Goal: Information Seeking & Learning: Check status

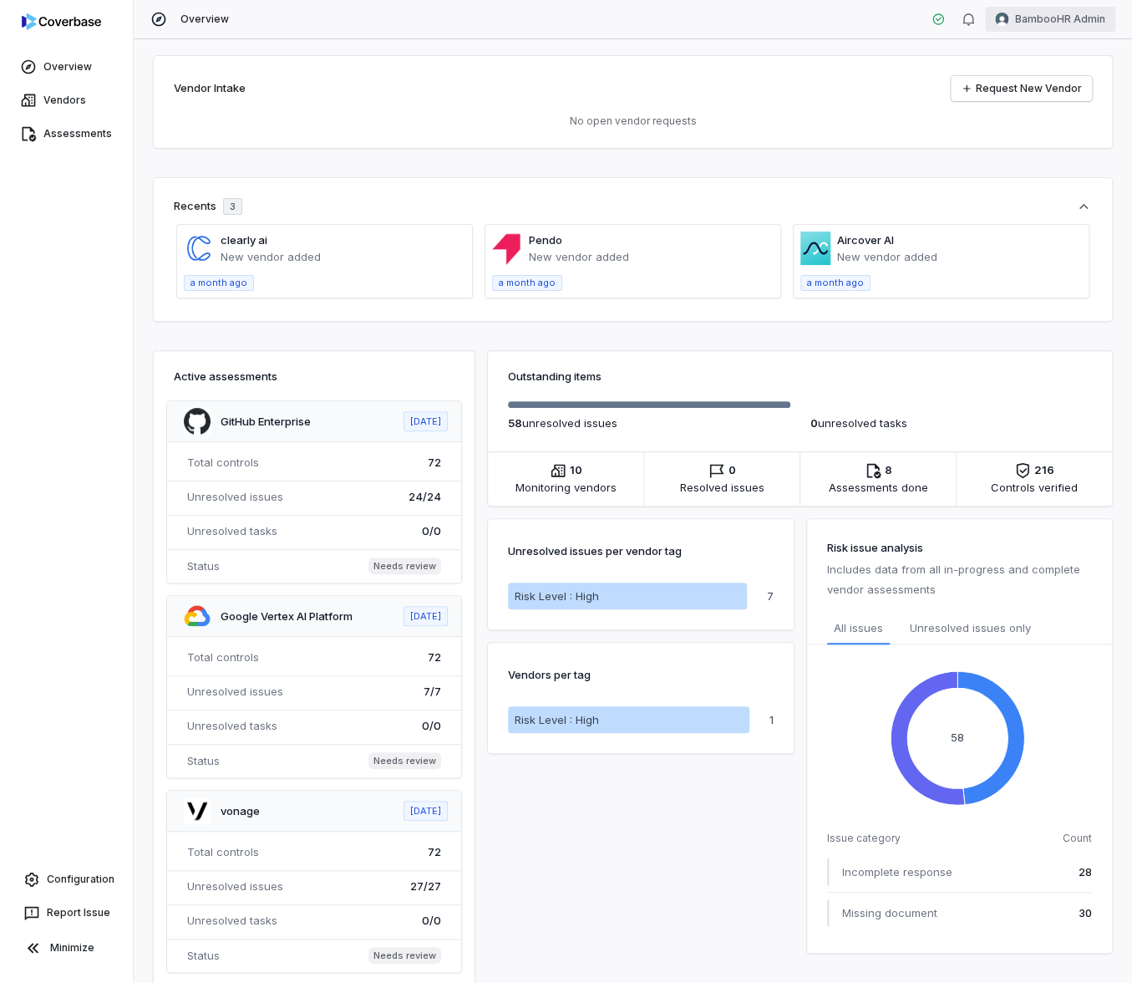
click at [1060, 15] on html "Overview Vendors Assessments Configuration Report Issue Minimize Overview Bambo…" at bounding box center [566, 491] width 1132 height 983
click at [1053, 159] on div "Log out" at bounding box center [1044, 153] width 128 height 27
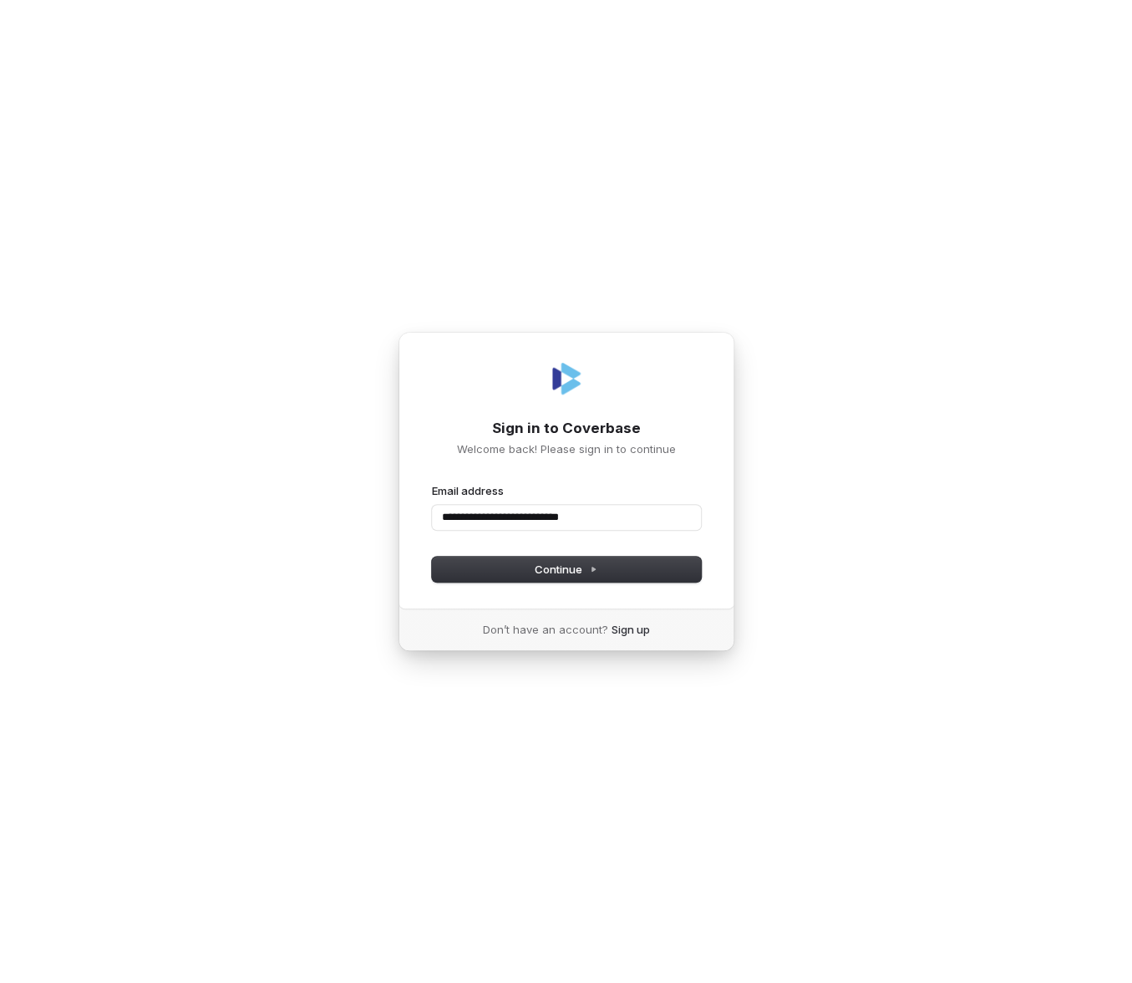
type input "**********"
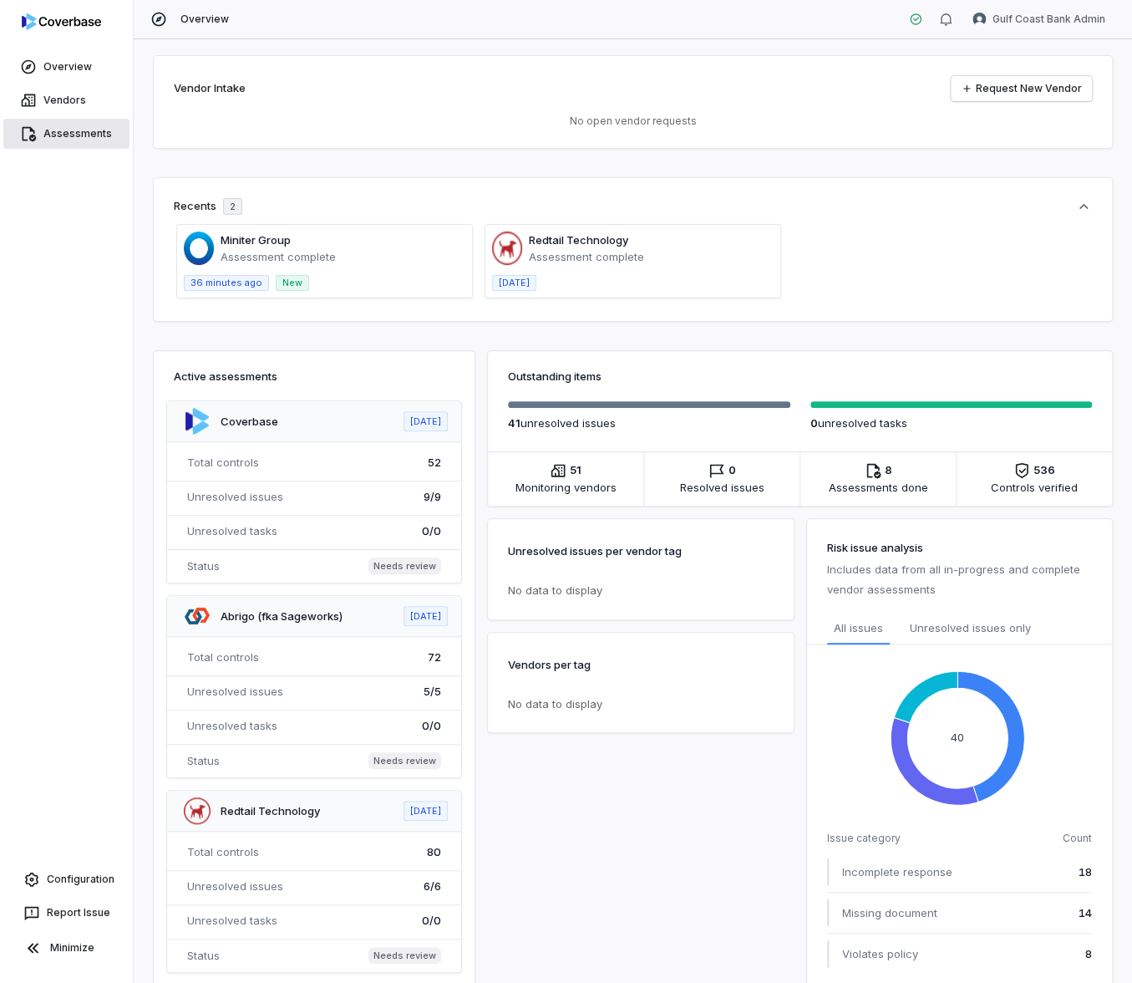
click at [109, 139] on link "Assessments" at bounding box center [66, 134] width 126 height 30
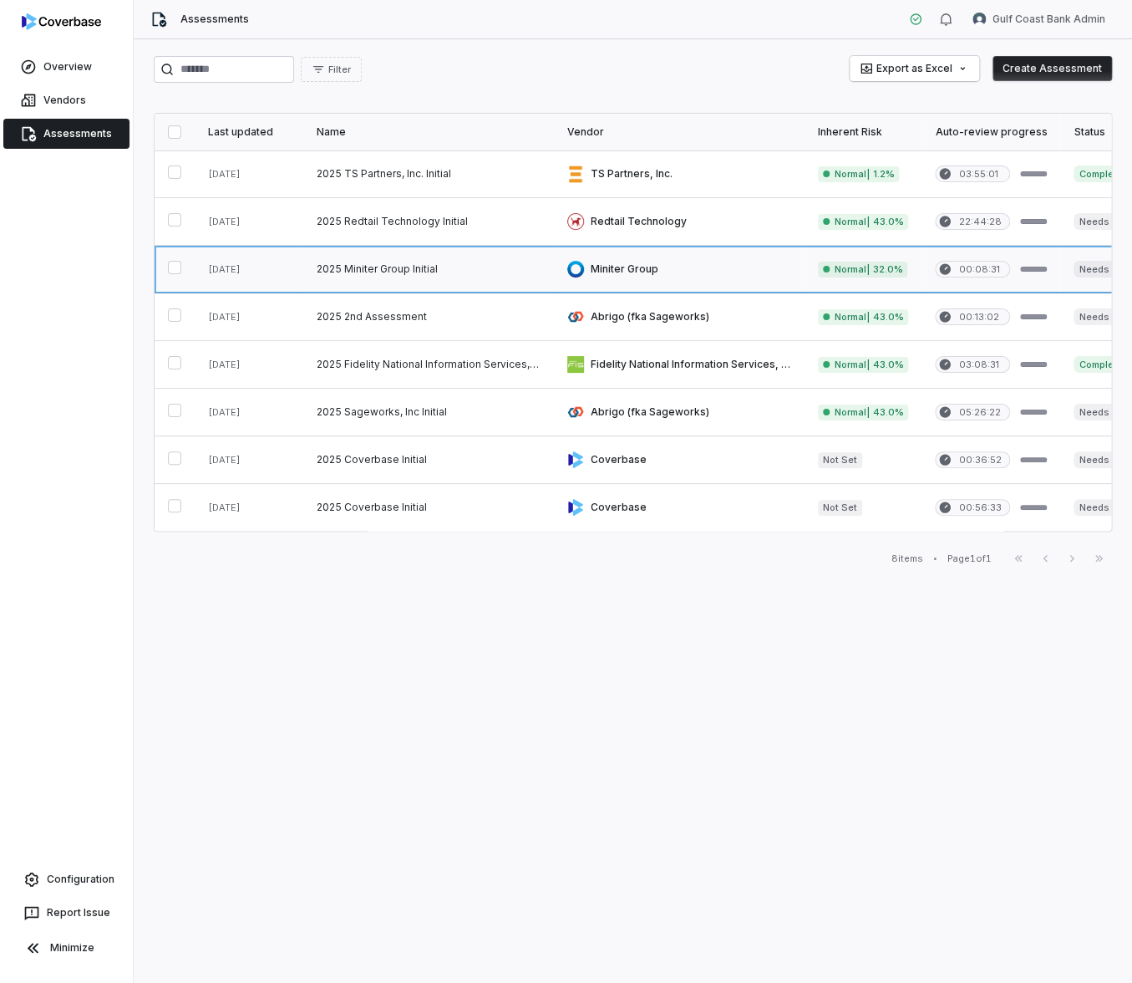
click at [315, 269] on link at bounding box center [428, 269] width 251 height 47
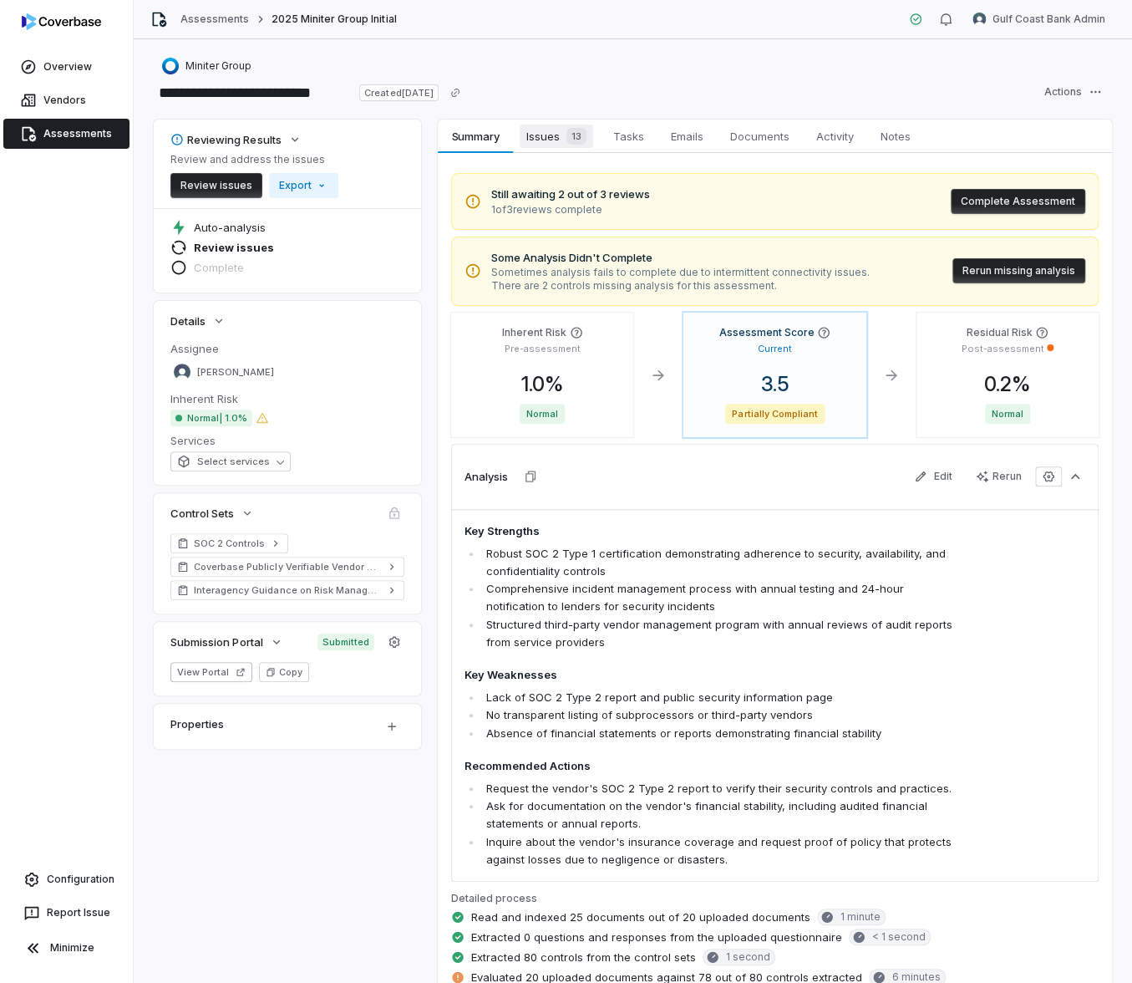
click at [542, 138] on span "Issues 13" at bounding box center [557, 136] width 74 height 23
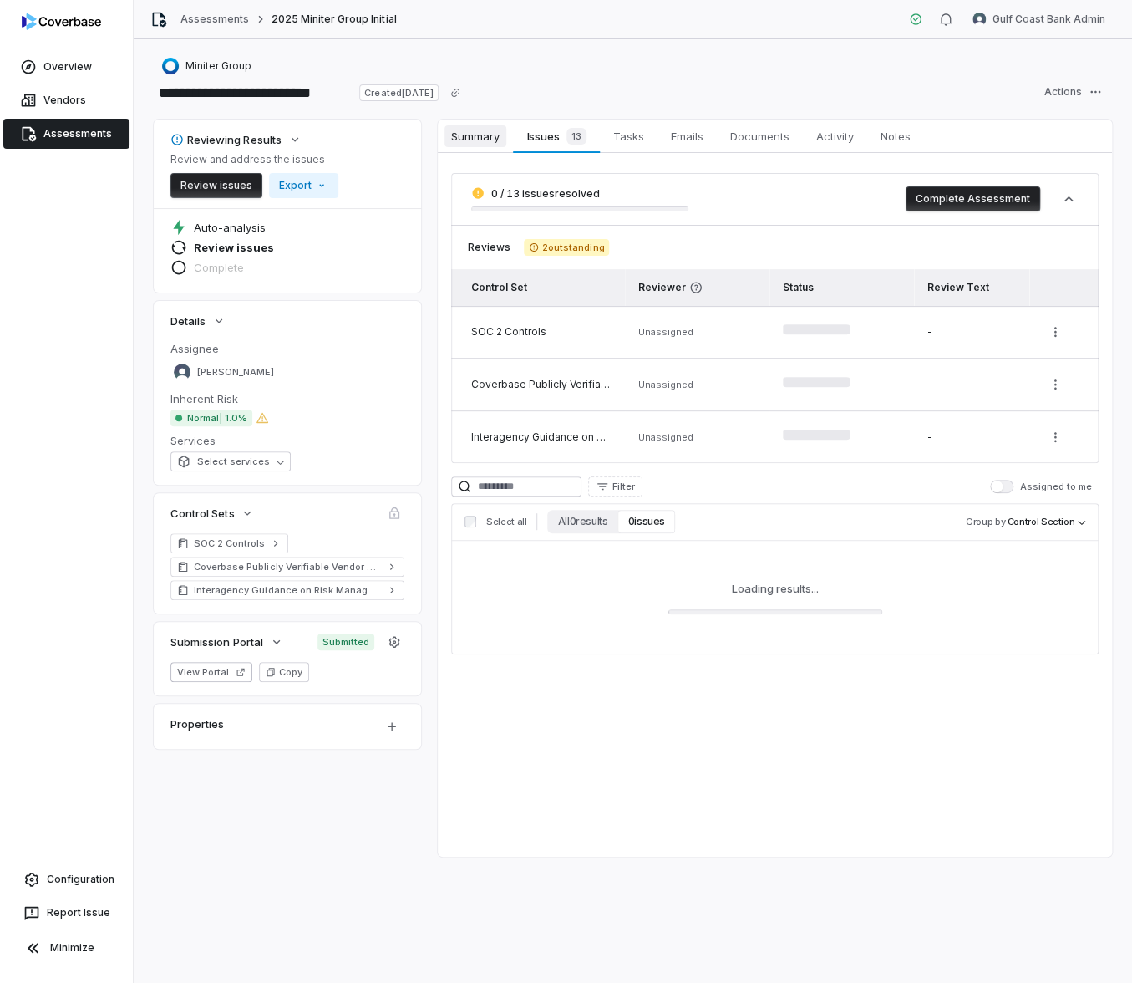
click at [481, 136] on span "Summary" at bounding box center [476, 136] width 62 height 22
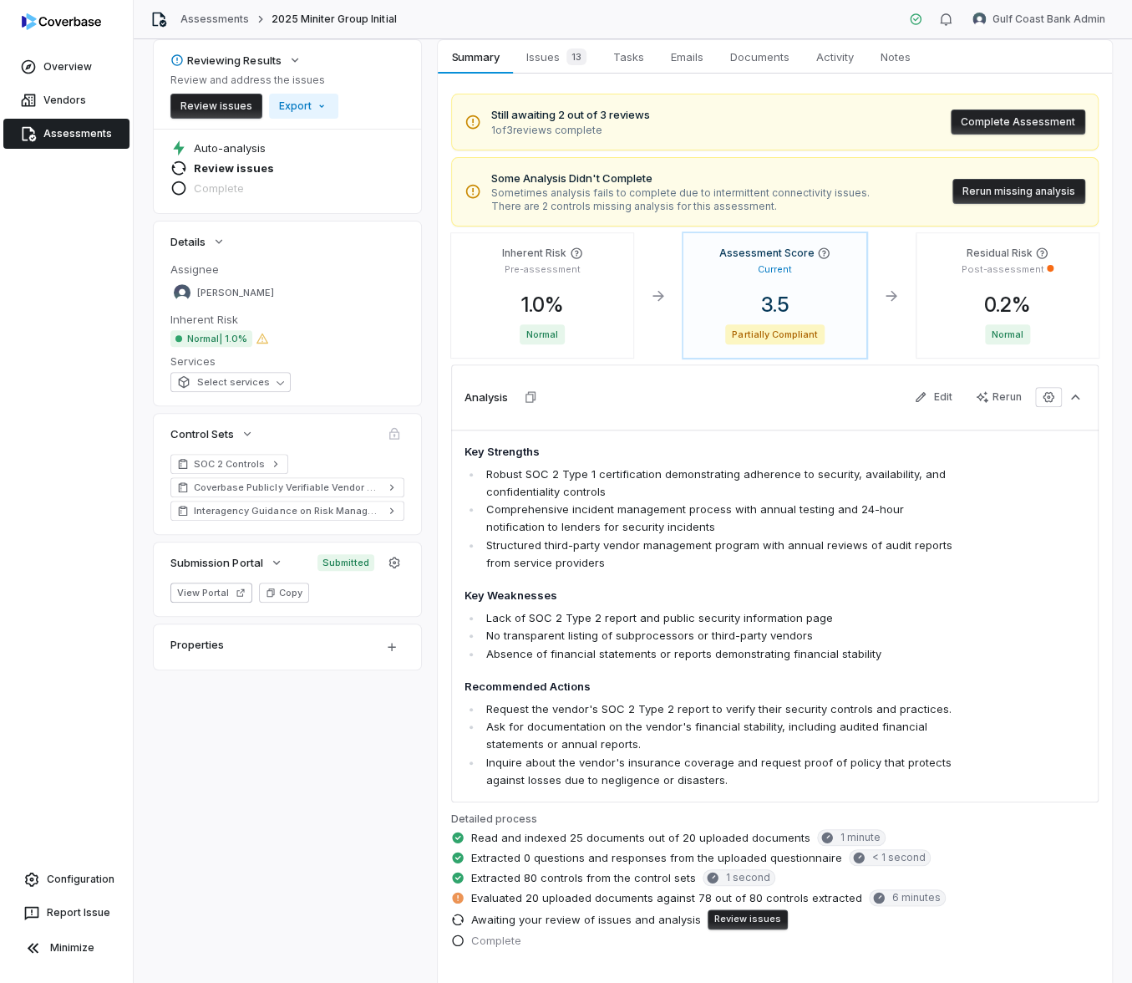
scroll to position [160, 0]
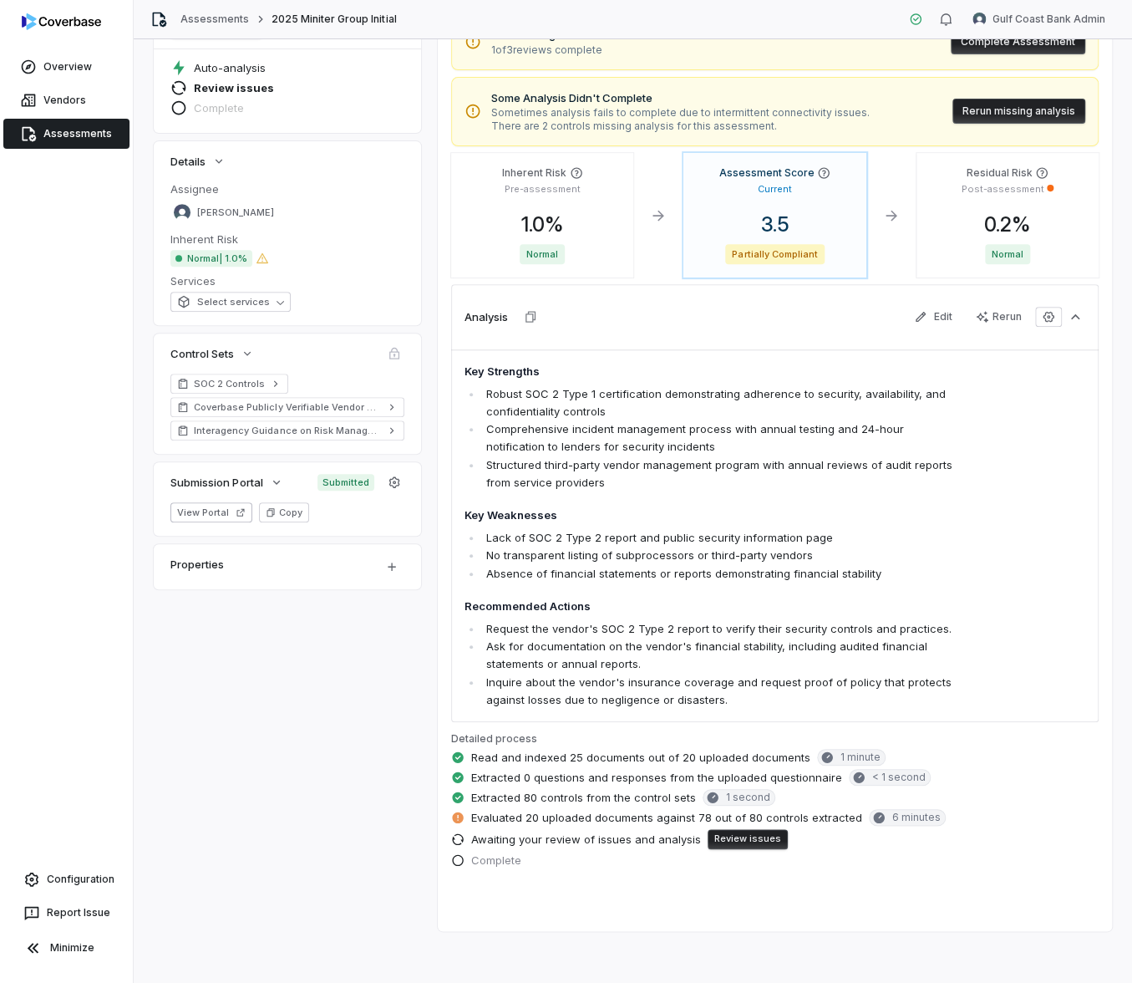
click at [527, 819] on span "Evaluated 20 uploaded documents against 78 out of 80 controls extracted" at bounding box center [666, 817] width 391 height 15
click at [333, 808] on div "Reviewing Results Review and address the issues Review issues Export Auto-analy…" at bounding box center [633, 445] width 959 height 971
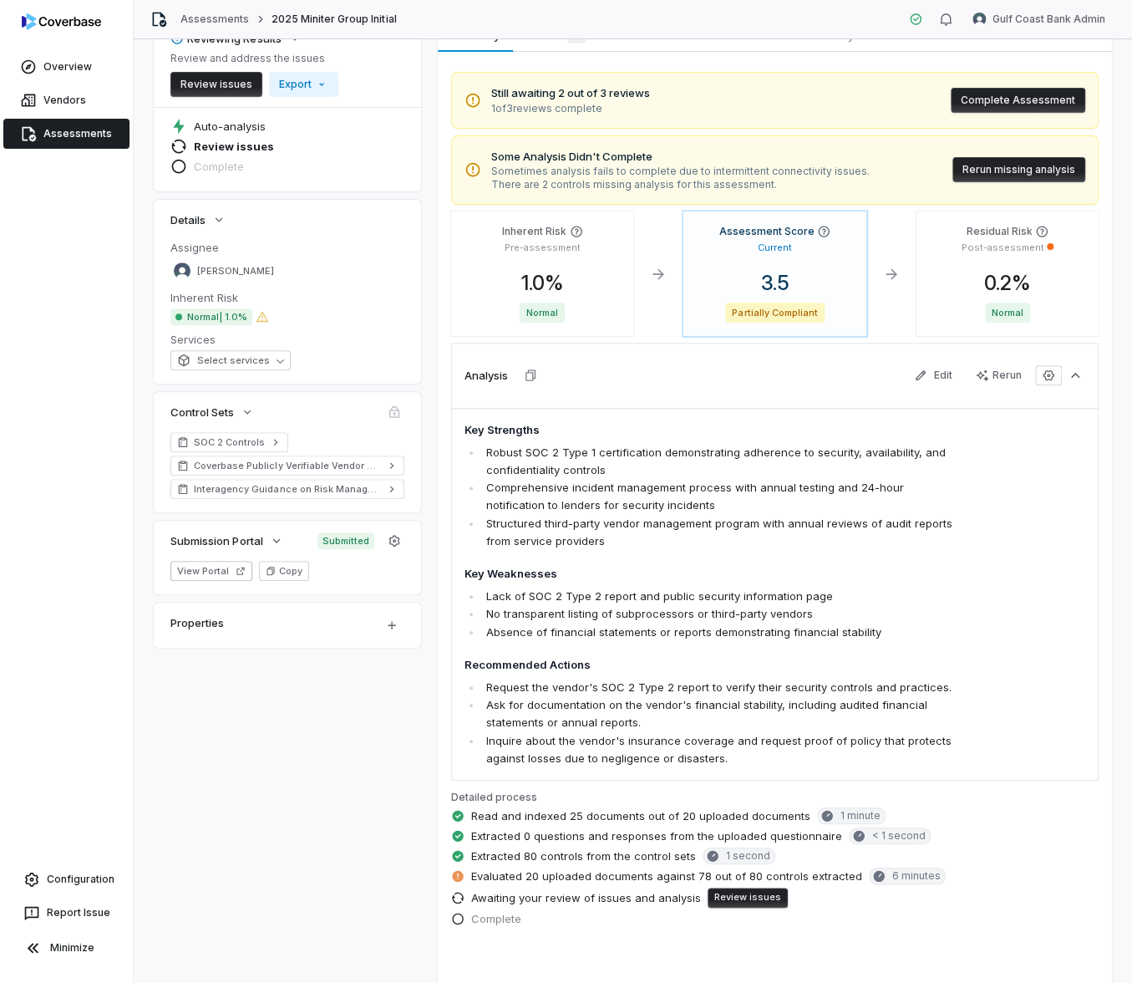
scroll to position [107, 0]
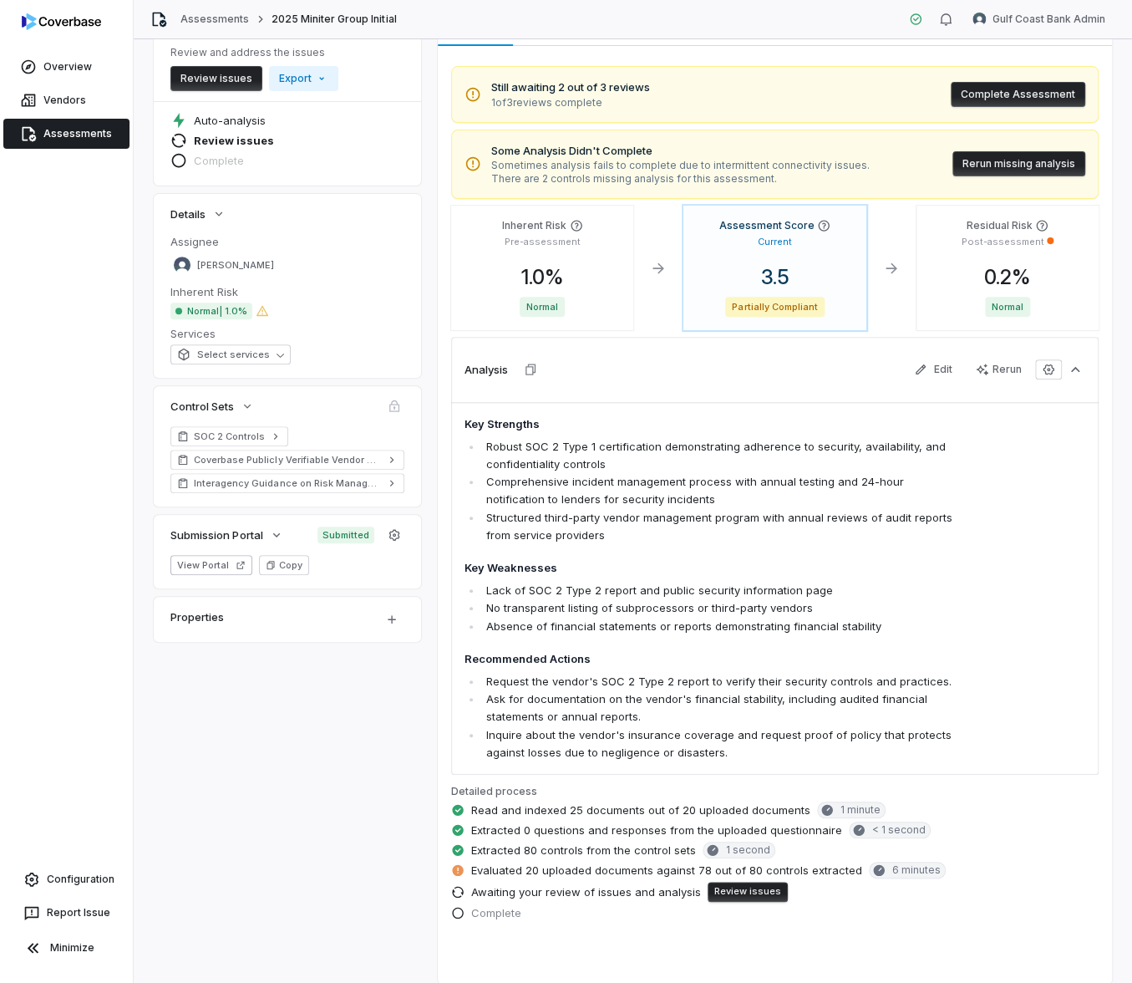
click at [75, 128] on link "Assessments" at bounding box center [66, 134] width 126 height 30
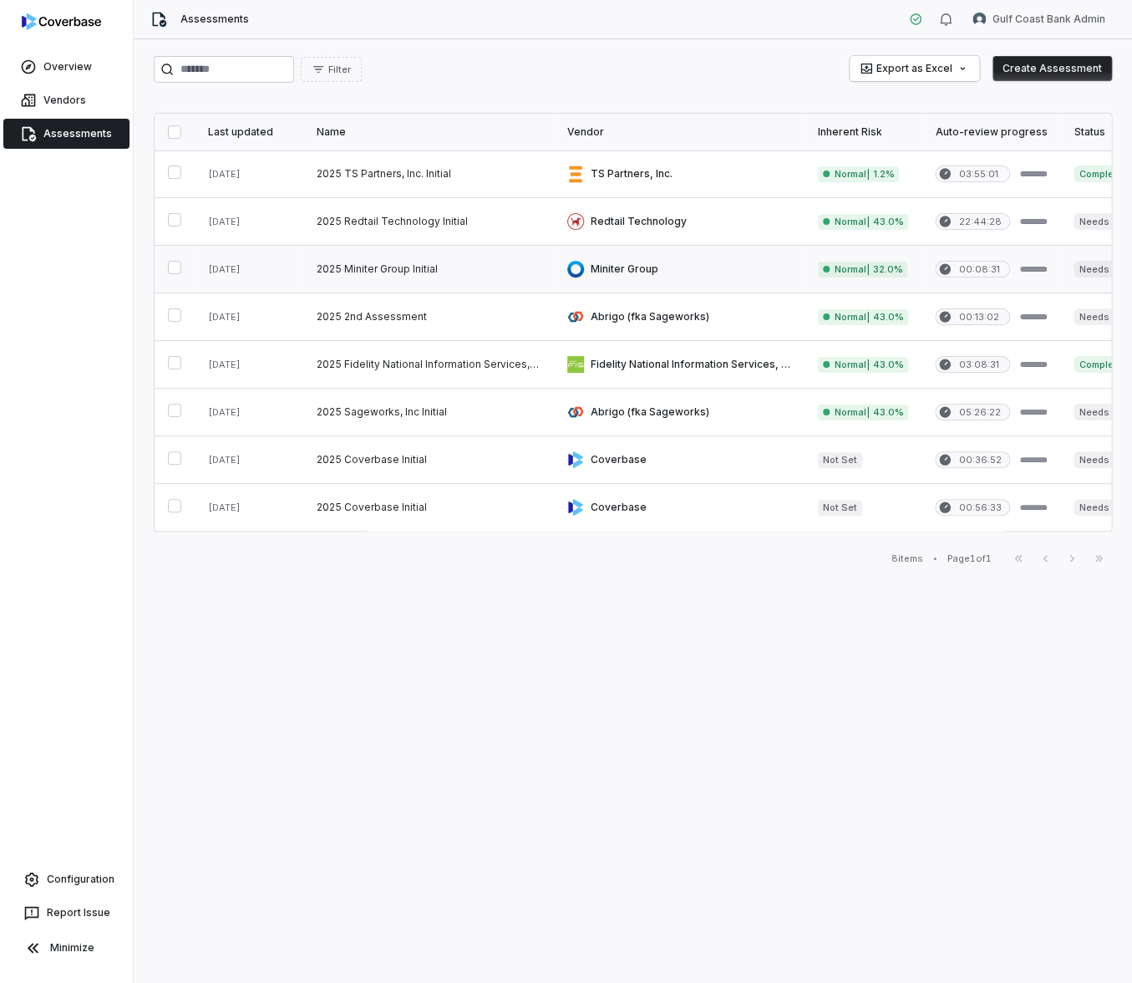
click at [669, 273] on link at bounding box center [679, 269] width 251 height 47
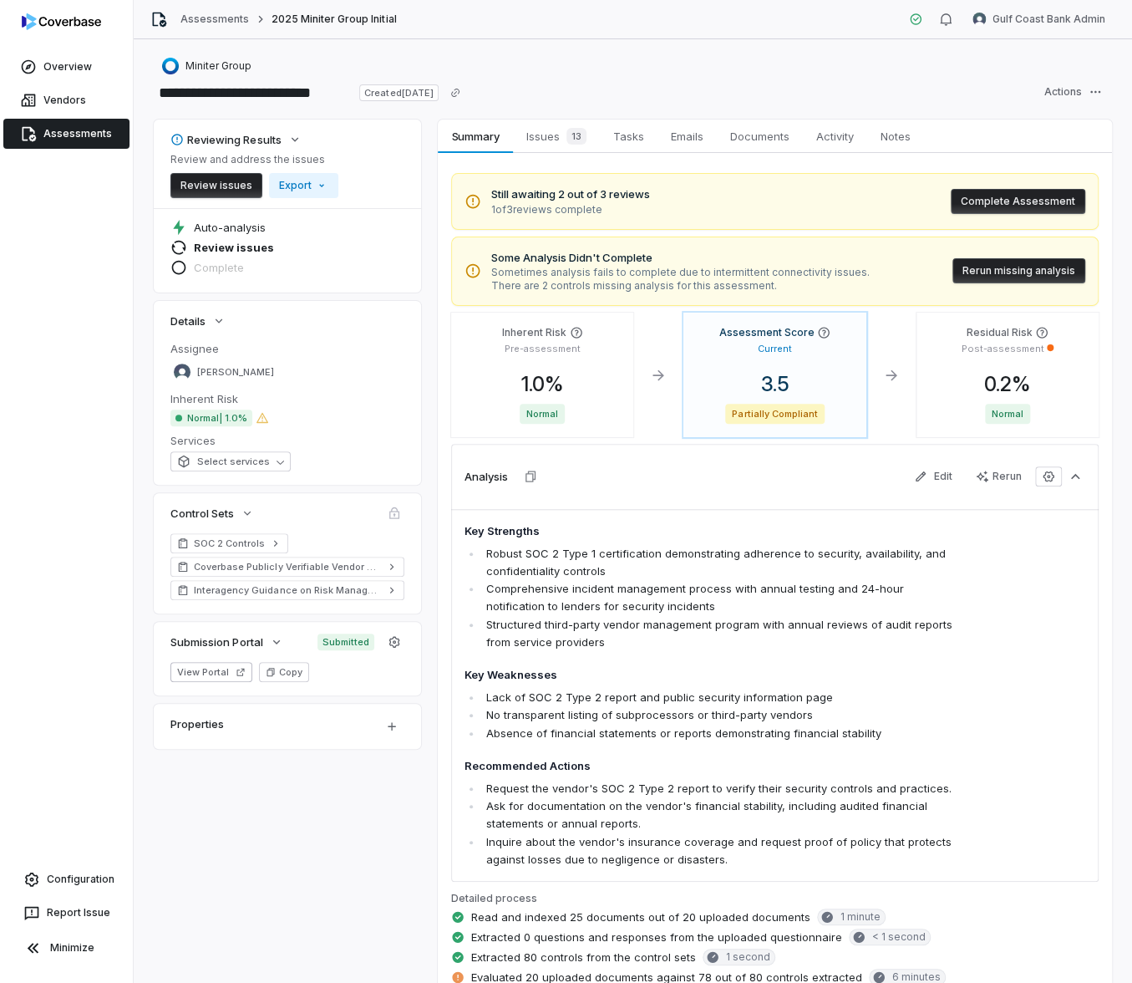
click at [217, 26] on div "Assessments 2025 Miniter Group Initial" at bounding box center [273, 19] width 247 height 17
click at [218, 21] on link "Assessments" at bounding box center [215, 19] width 69 height 13
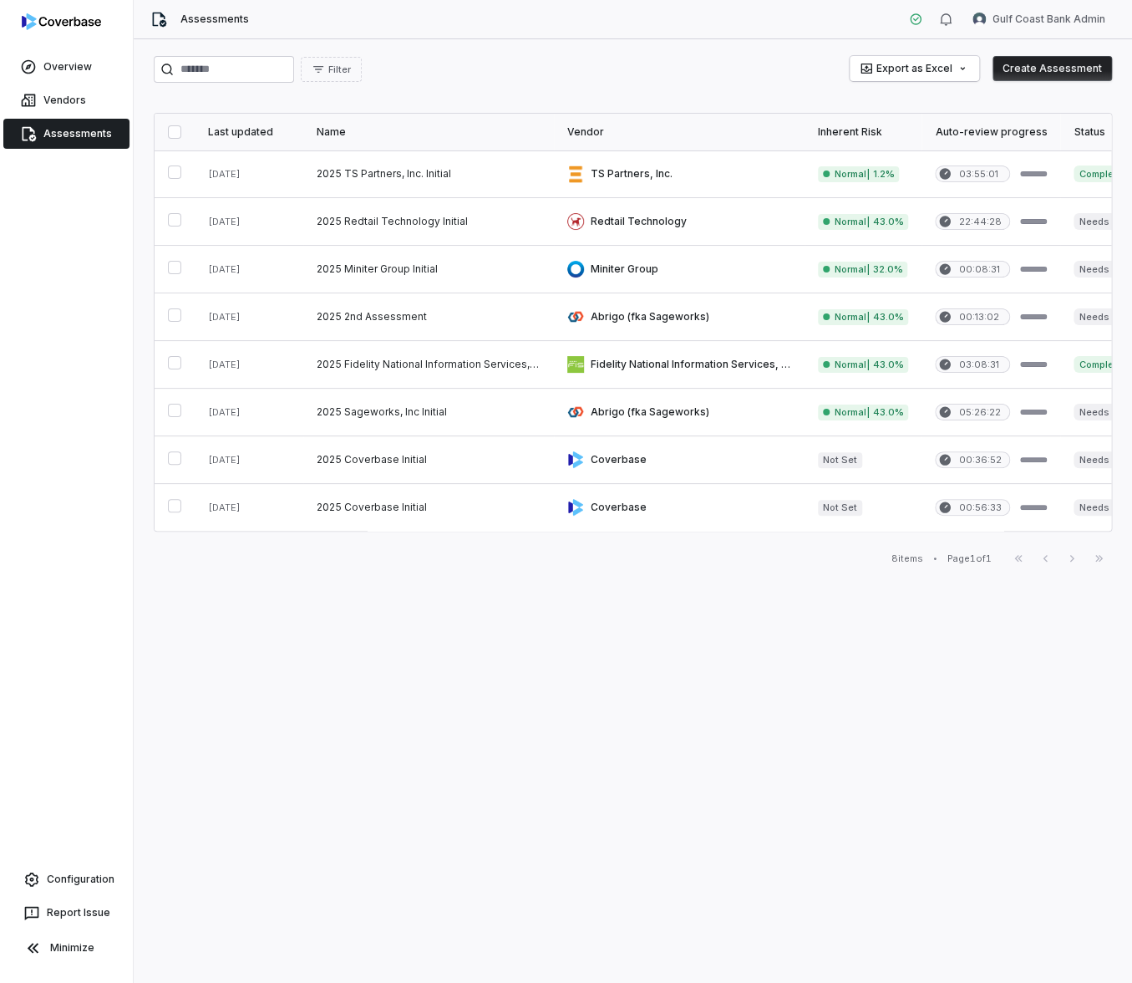
click at [240, 140] on th "Last updated" at bounding box center [249, 132] width 109 height 37
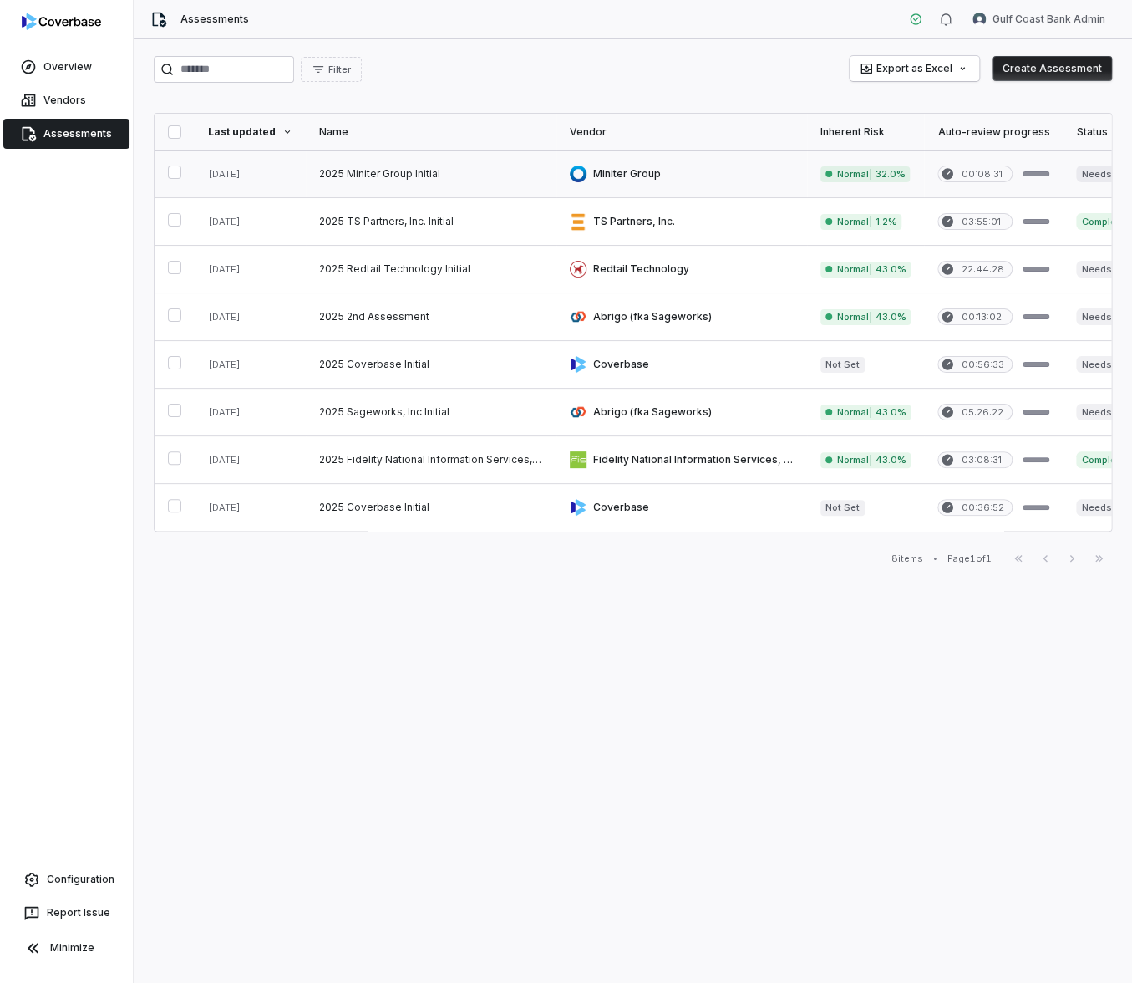
click at [499, 171] on link at bounding box center [431, 173] width 251 height 47
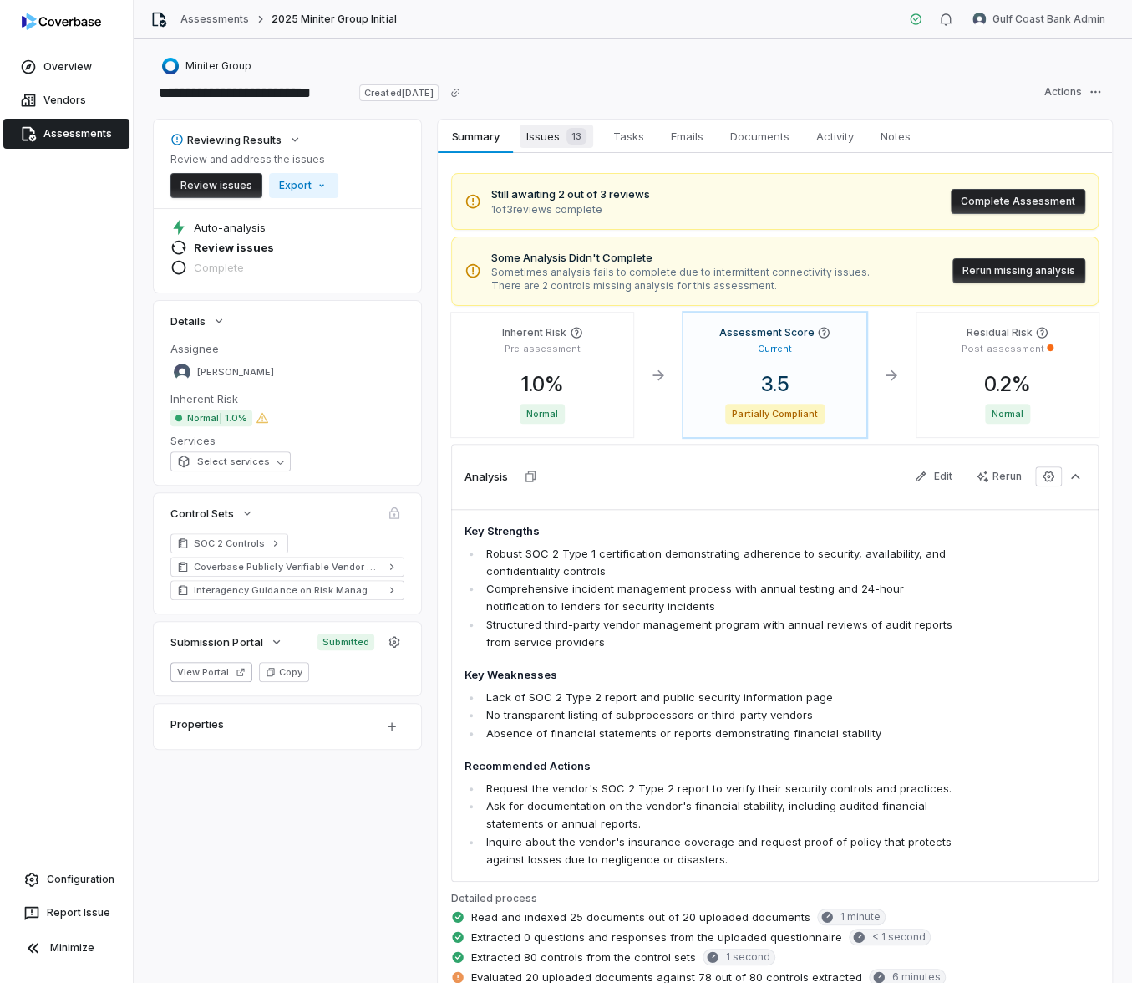
click at [547, 141] on span "Issues 13" at bounding box center [557, 136] width 74 height 23
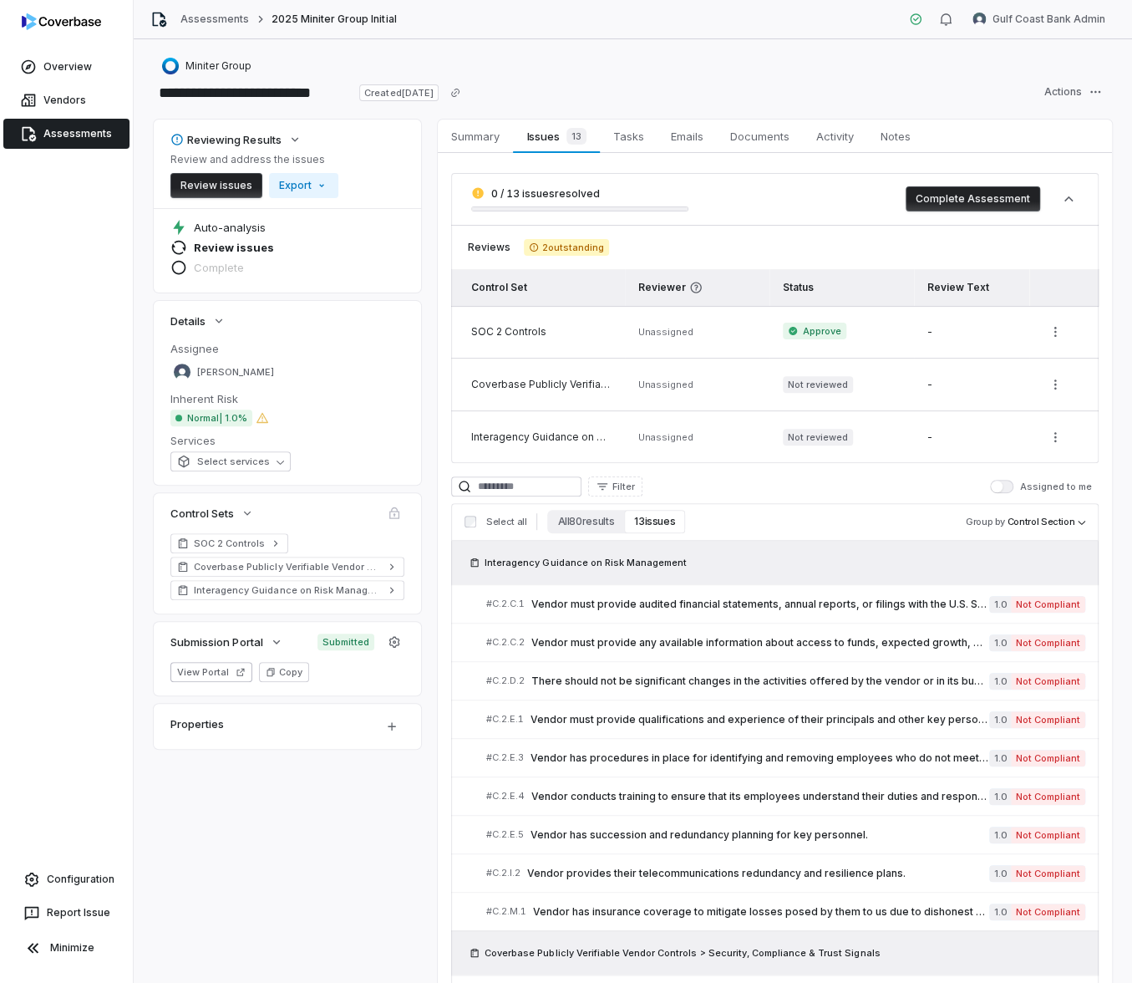
click at [640, 424] on td "Unassigned" at bounding box center [697, 437] width 145 height 53
click at [475, 136] on span "Summary" at bounding box center [476, 136] width 62 height 22
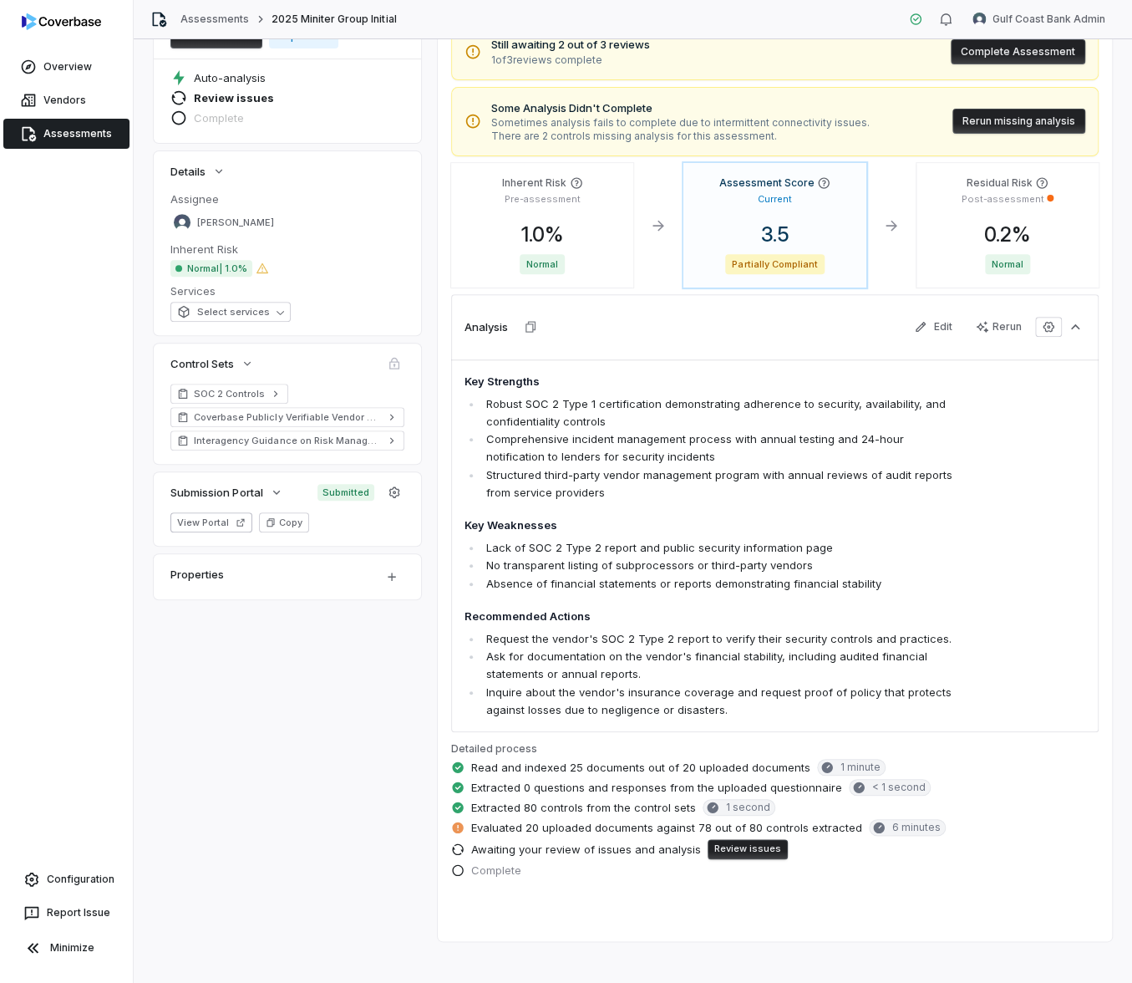
scroll to position [150, 0]
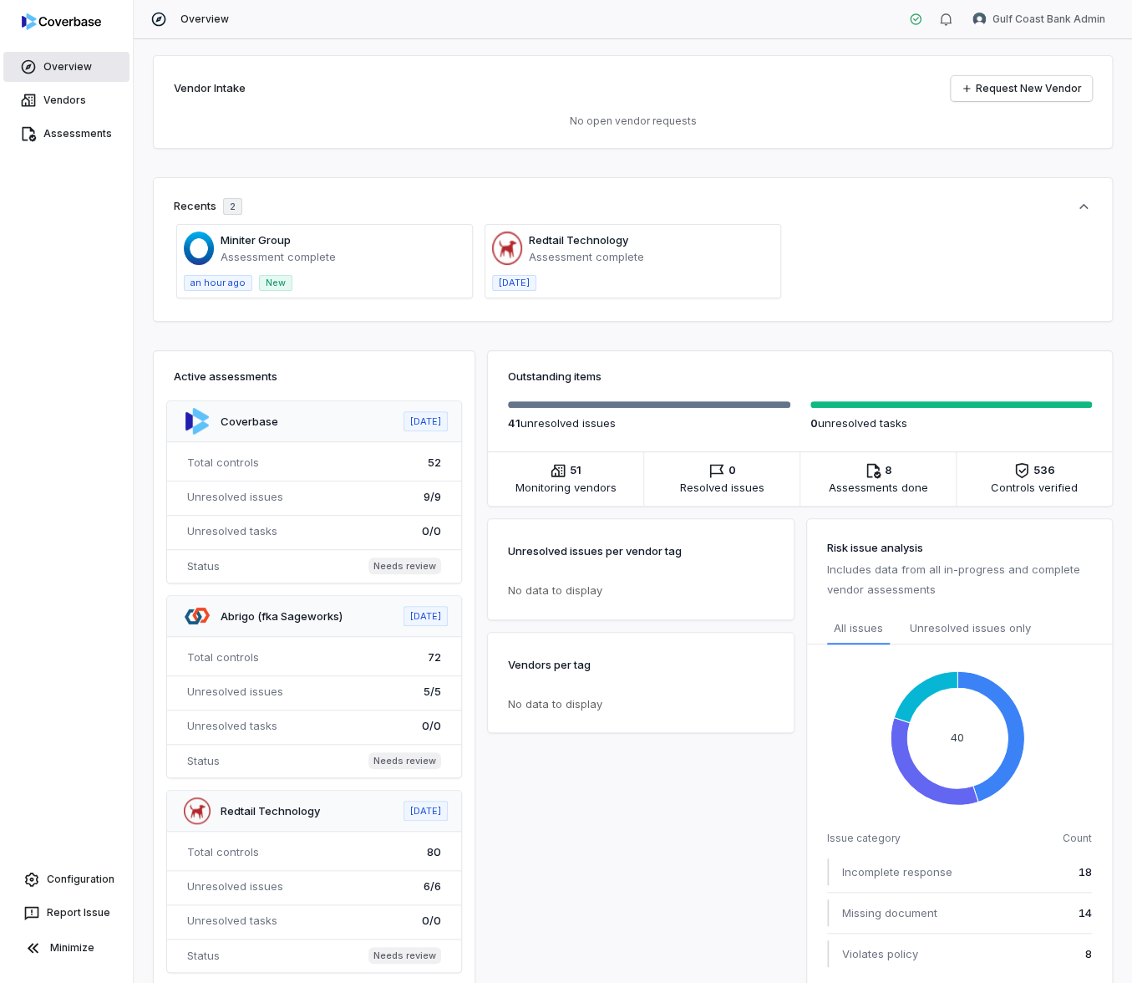
click at [78, 70] on link "Overview" at bounding box center [66, 67] width 126 height 30
click at [77, 70] on link "Overview" at bounding box center [66, 67] width 126 height 30
click at [1030, 14] on html "Overview Vendors Assessments Configuration Report Issue Minimize Overview Gulf …" at bounding box center [566, 491] width 1132 height 983
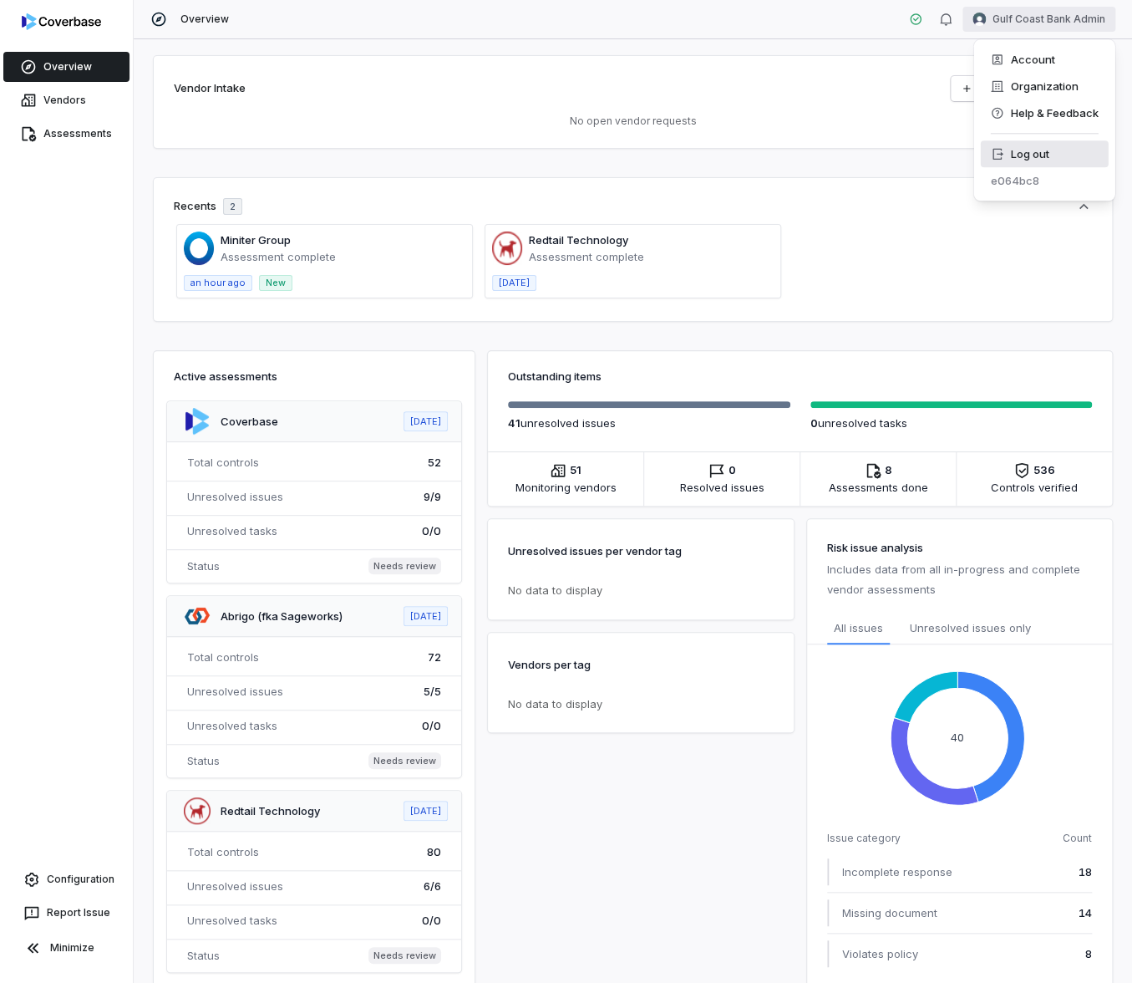
click at [1048, 150] on div "Log out" at bounding box center [1044, 153] width 128 height 27
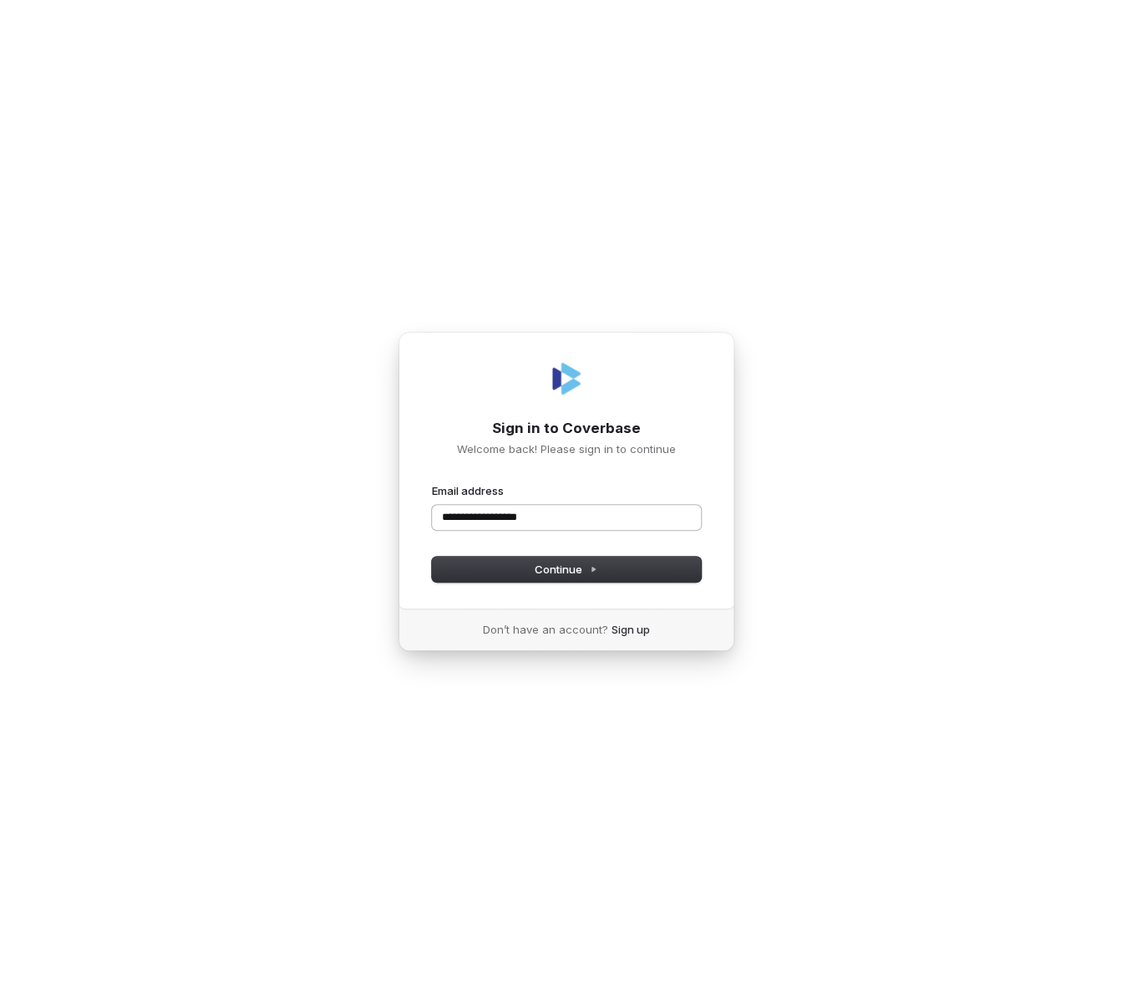
type input "**********"
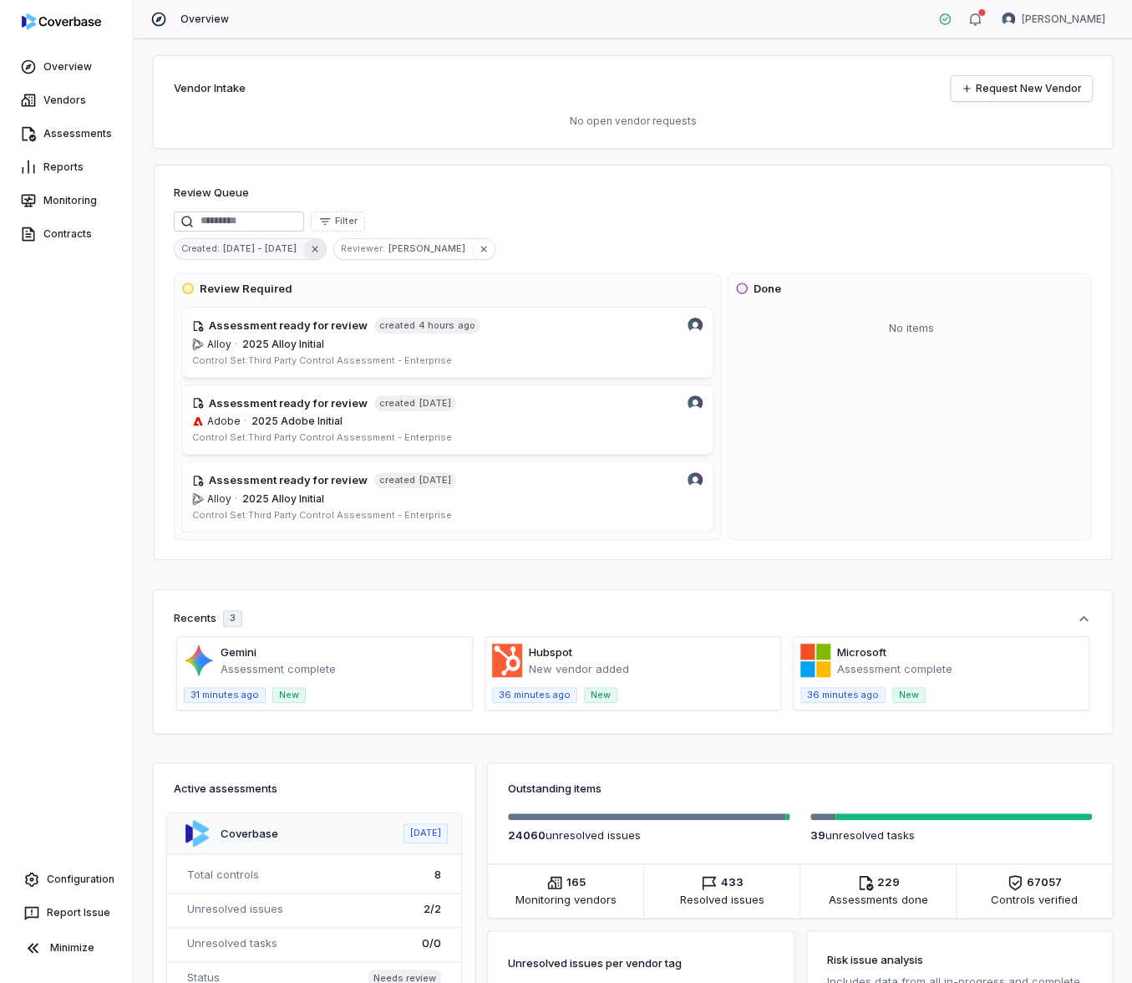
click at [309, 249] on icon "button" at bounding box center [315, 249] width 12 height 12
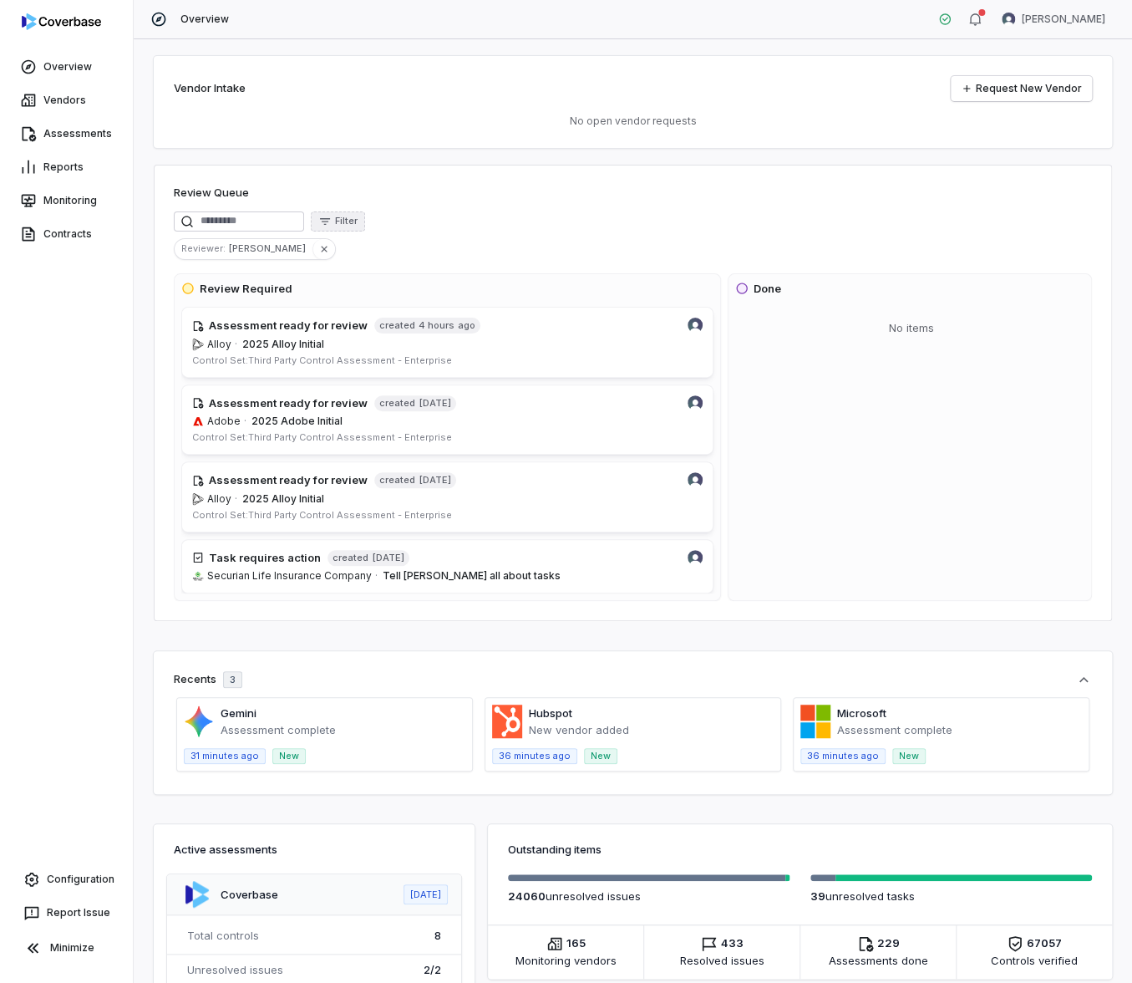
click at [340, 229] on button "Filter" at bounding box center [338, 221] width 54 height 20
click at [511, 248] on div "Reviewer : [PERSON_NAME]" at bounding box center [633, 249] width 918 height 22
